Goal: Information Seeking & Learning: Learn about a topic

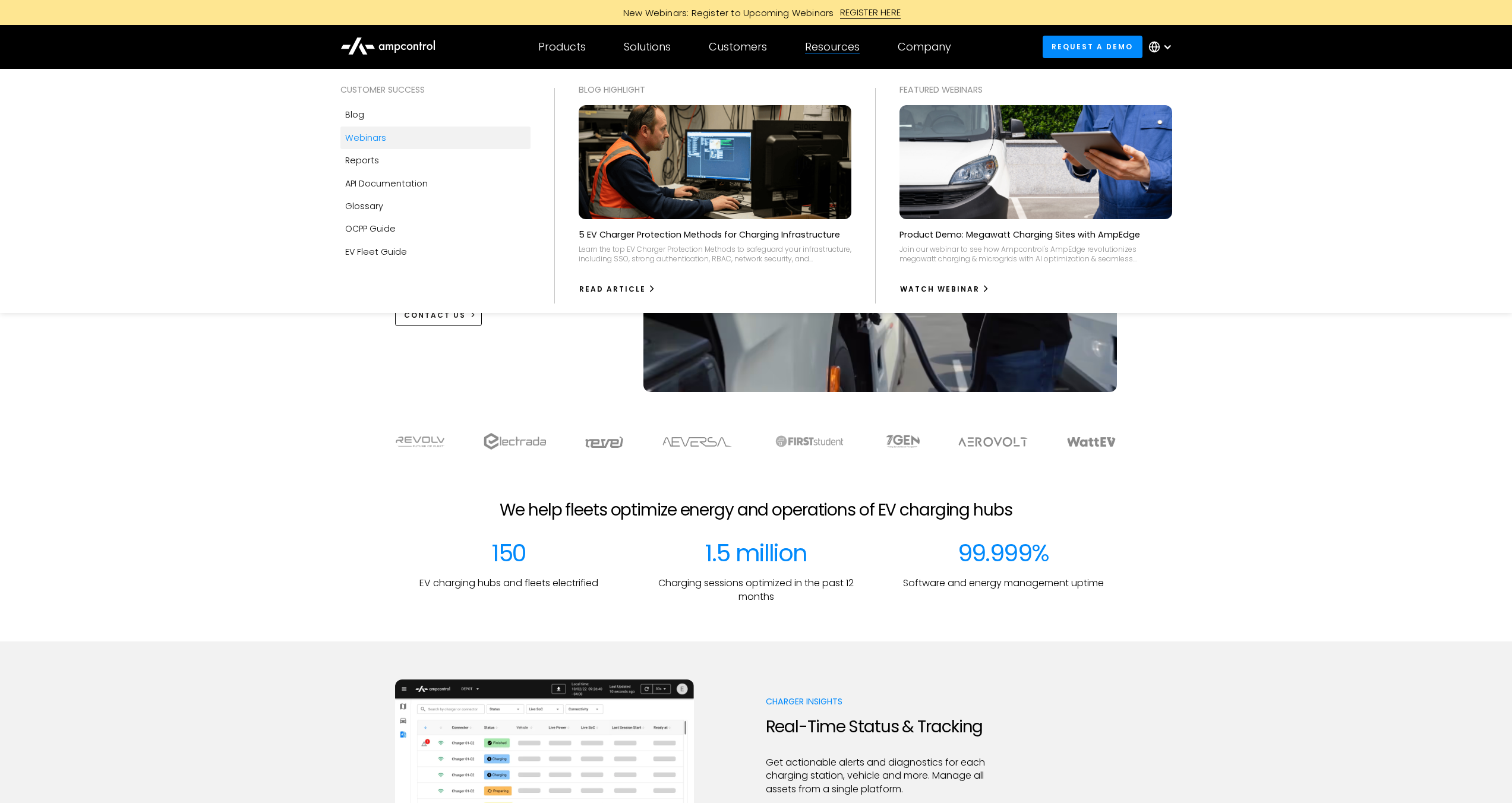
click at [355, 137] on div "Webinars" at bounding box center [365, 138] width 41 height 13
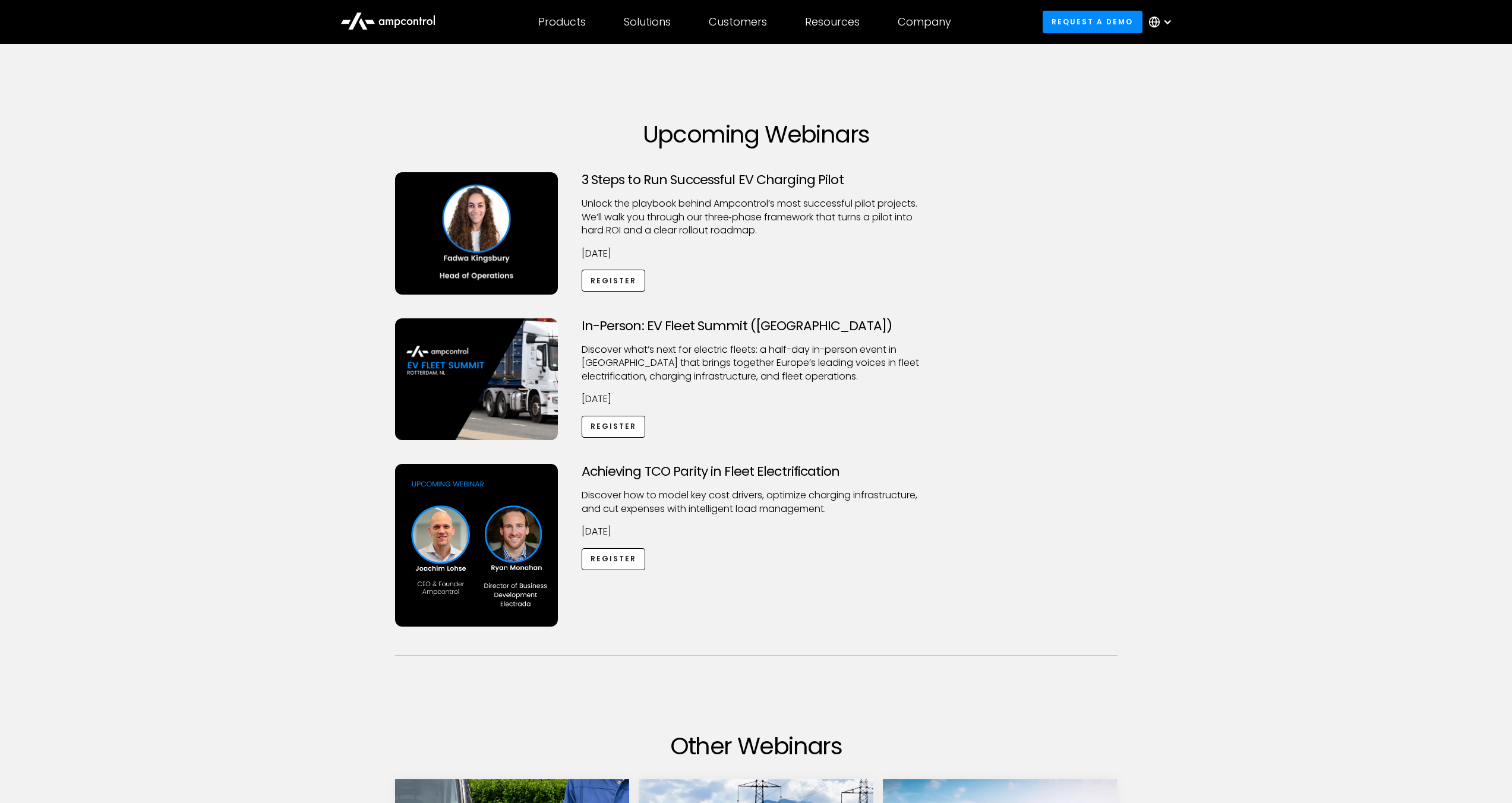
click at [495, 373] on img at bounding box center [476, 379] width 163 height 122
click at [602, 420] on link "Register" at bounding box center [614, 427] width 64 height 22
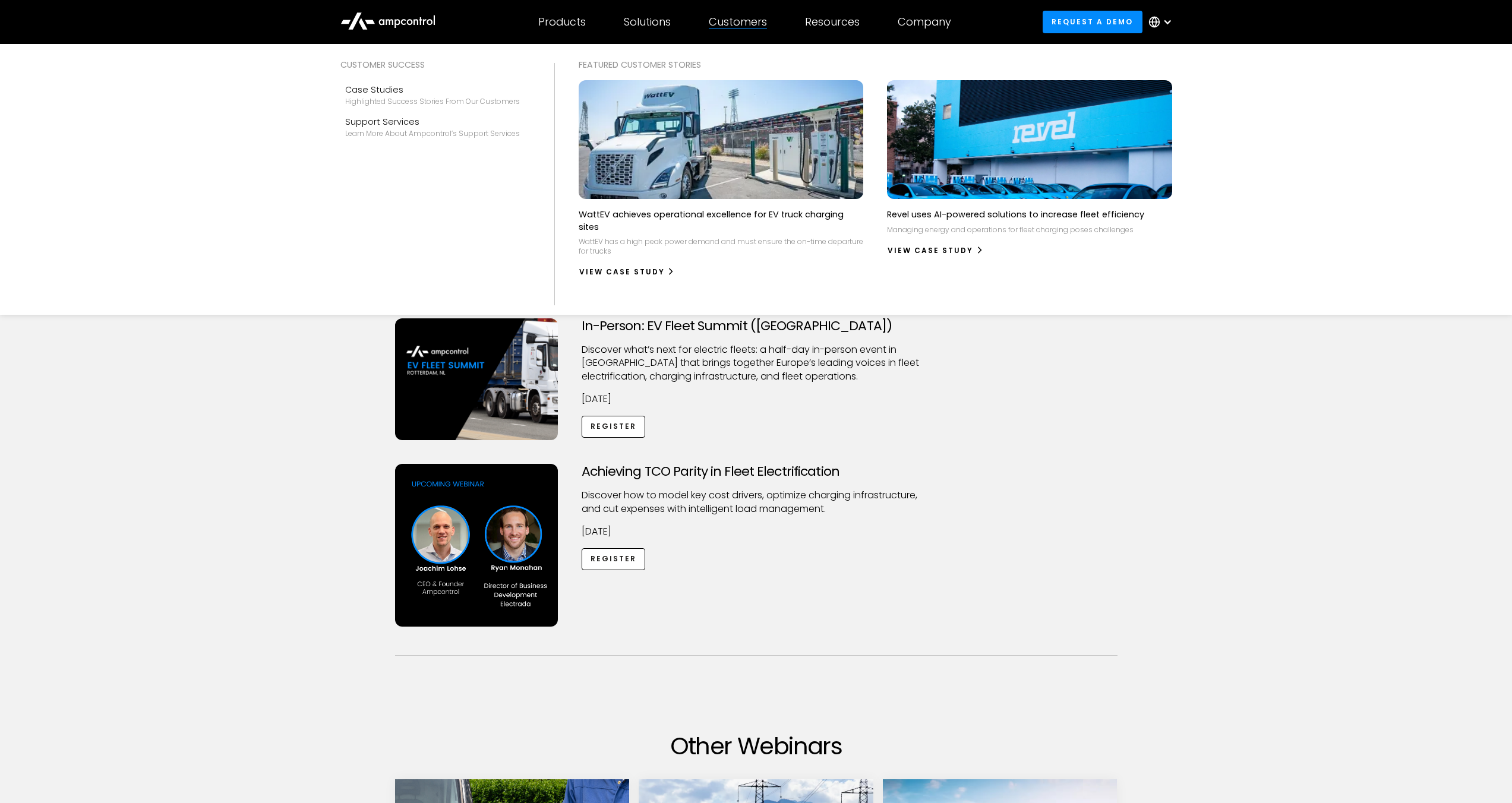
click at [660, 150] on img at bounding box center [721, 140] width 313 height 131
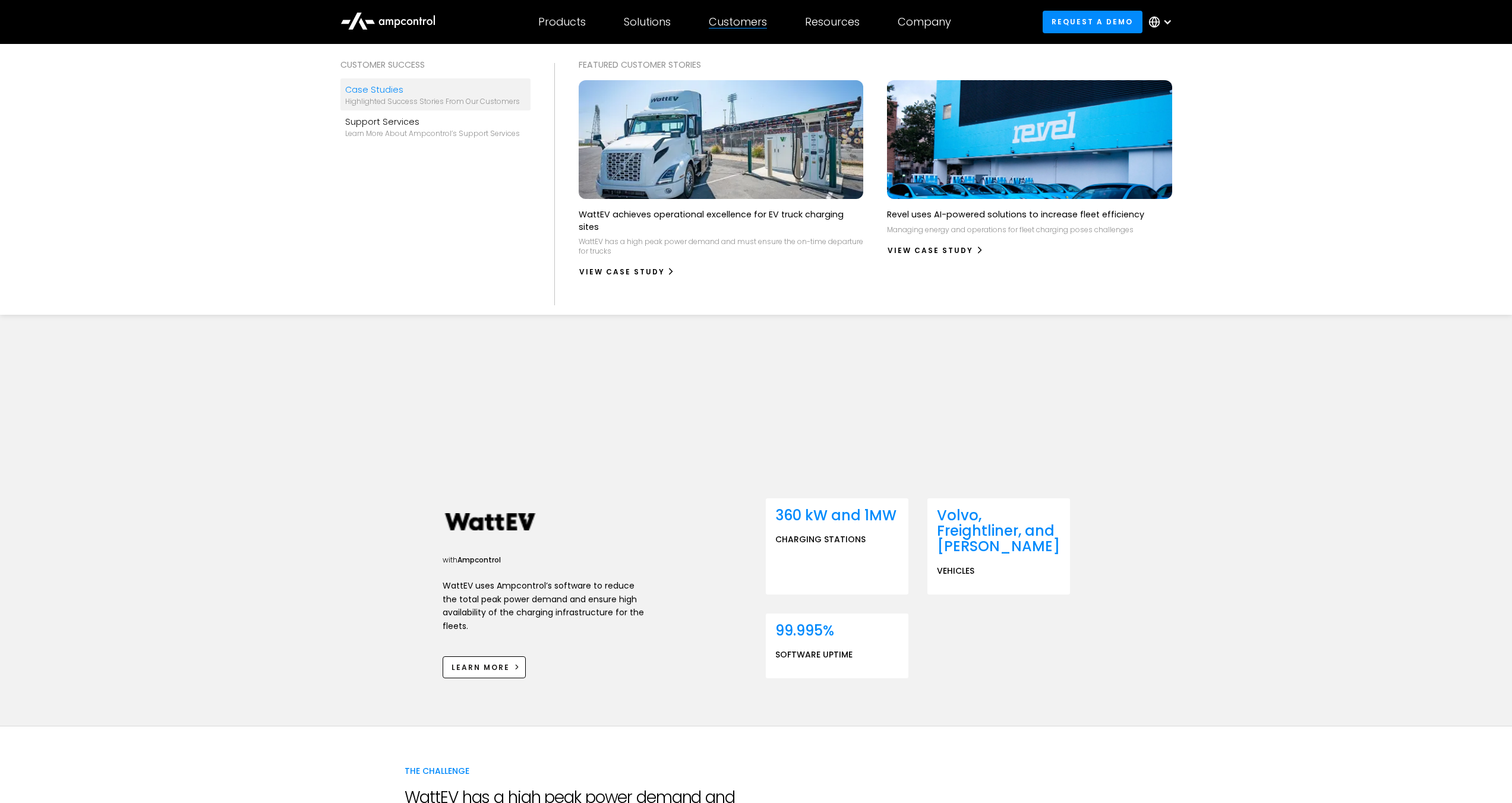
click at [370, 88] on div "Case Studies" at bounding box center [432, 90] width 175 height 13
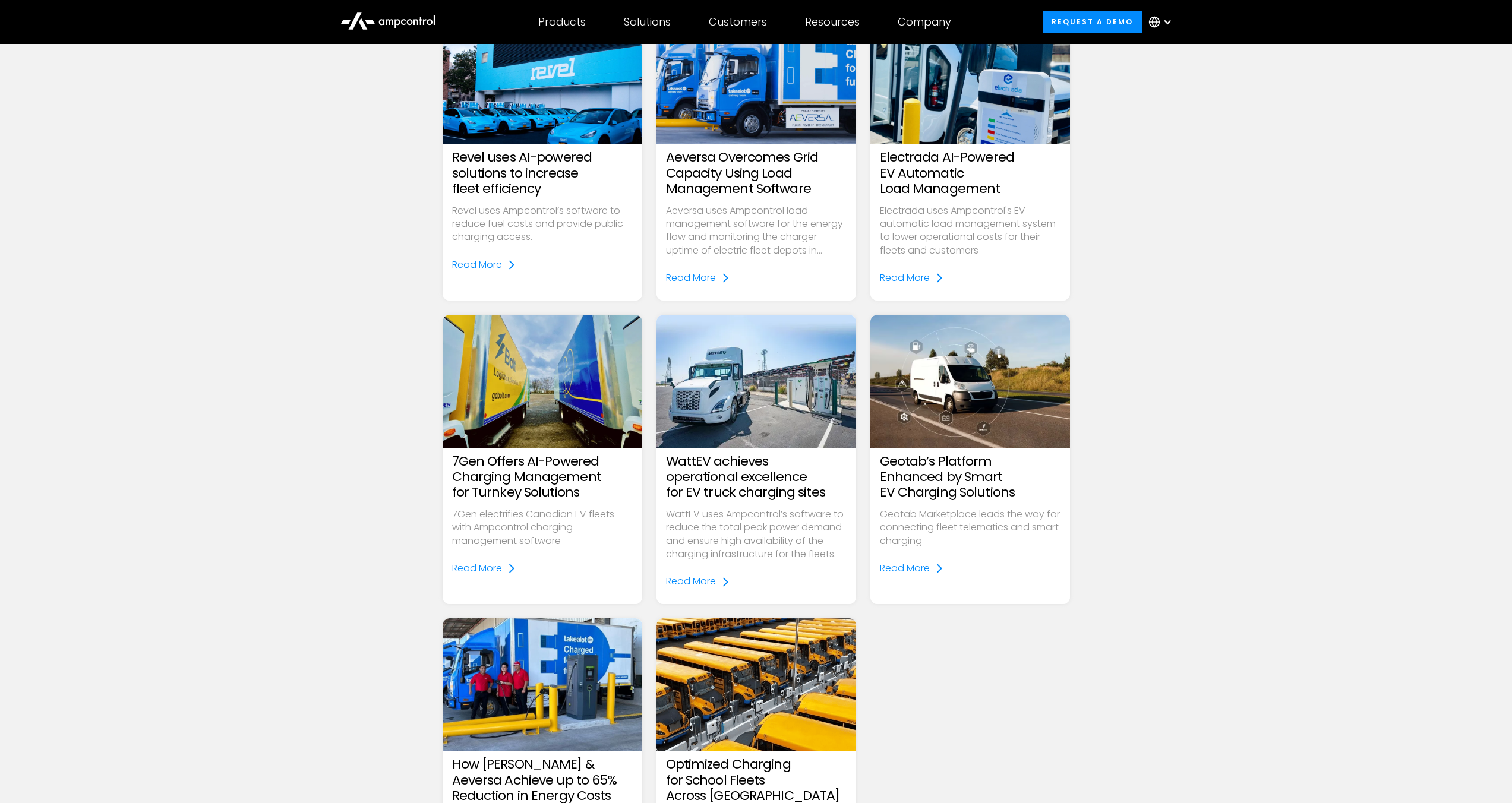
scroll to position [216, 0]
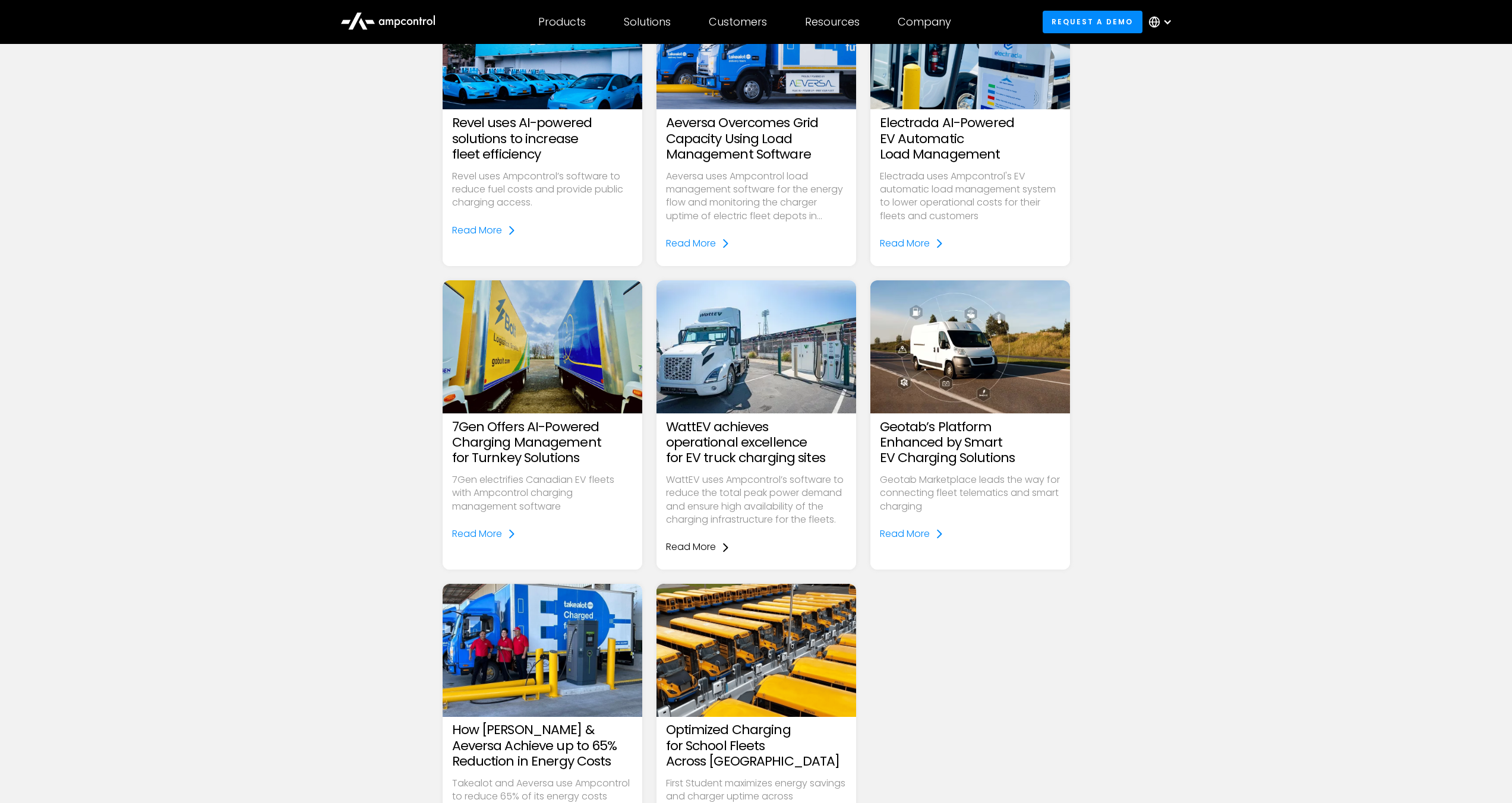
click at [694, 550] on div "Read More" at bounding box center [691, 547] width 50 height 13
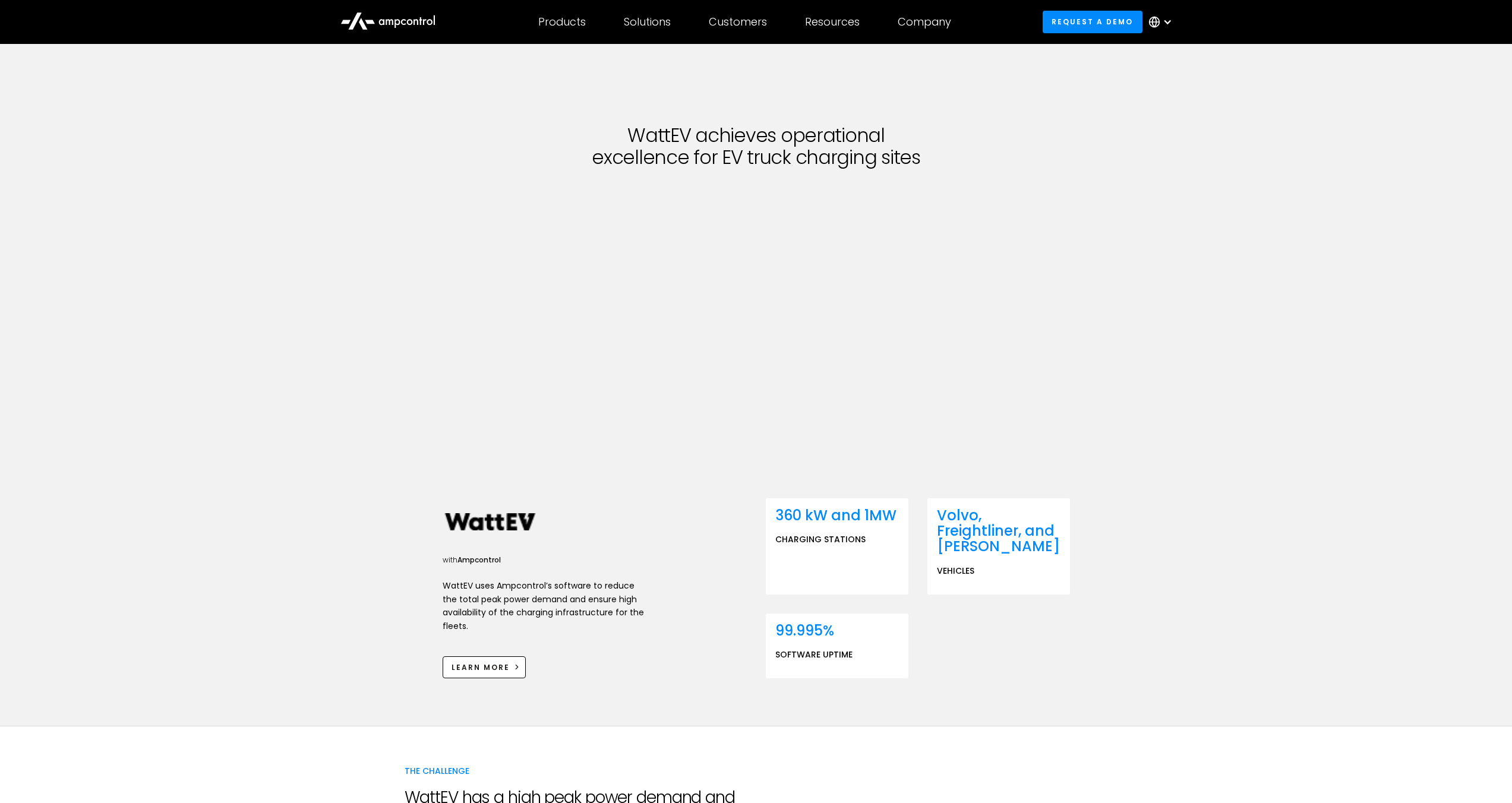
click at [397, 21] on icon at bounding box center [387, 20] width 95 height 29
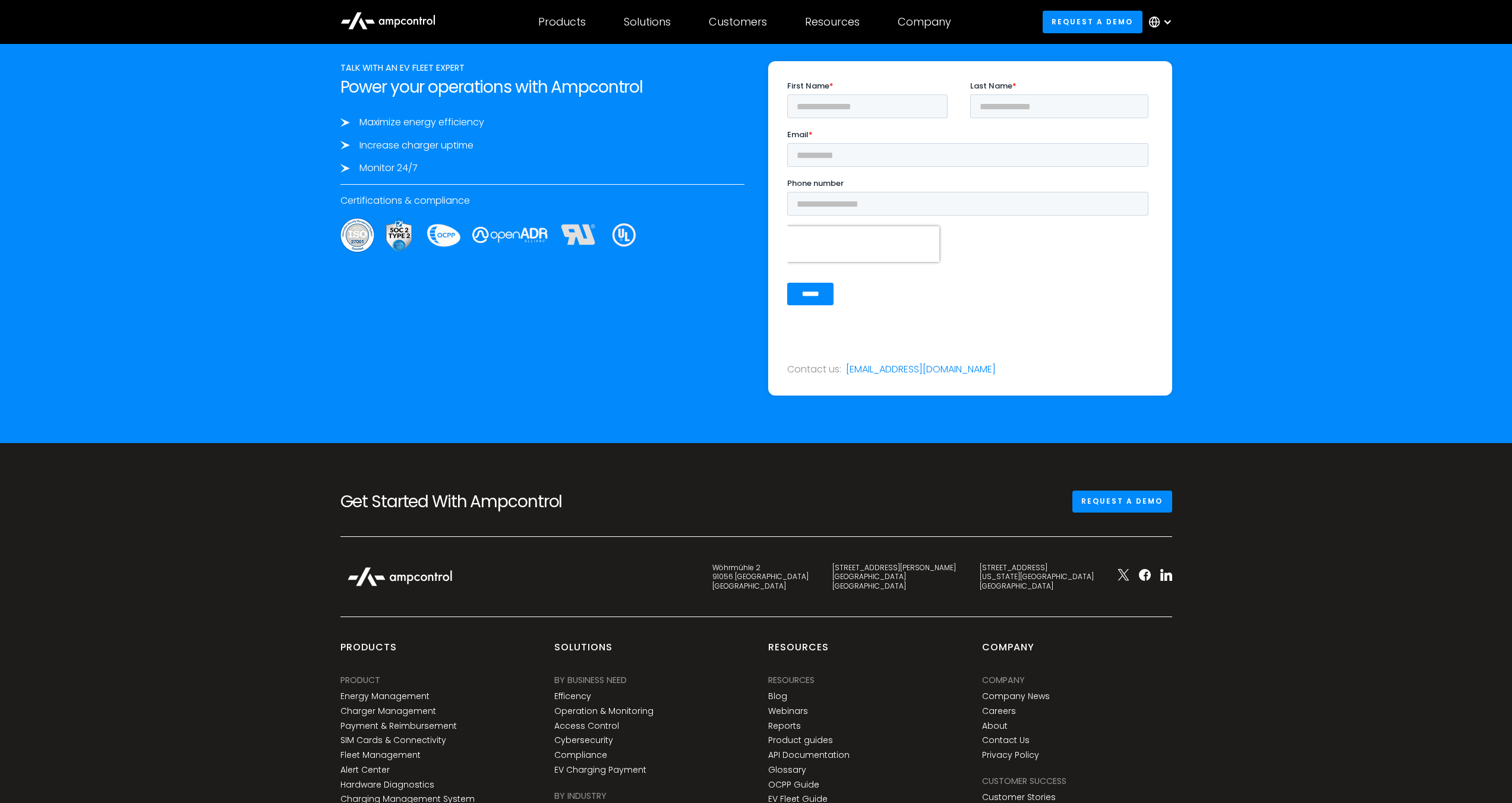
scroll to position [4325, 0]
